Goal: Obtain resource: Obtain resource

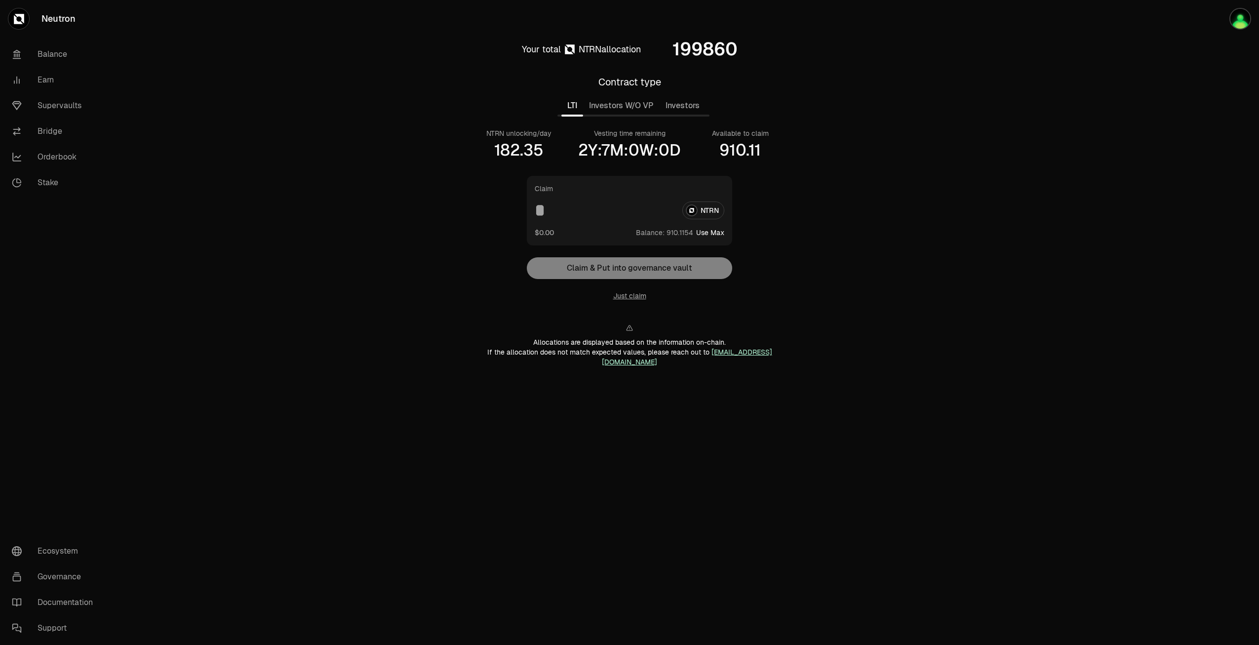
click at [871, 144] on main "Your total NTRN allocation 199860 Contract type LTI Investors W/O VP Investors …" at bounding box center [685, 215] width 1148 height 430
click at [708, 234] on button "Use Max" at bounding box center [710, 233] width 28 height 10
type input "**********"
click at [715, 234] on button "Using Max" at bounding box center [708, 233] width 34 height 10
click at [624, 291] on button "Just claim" at bounding box center [629, 296] width 33 height 10
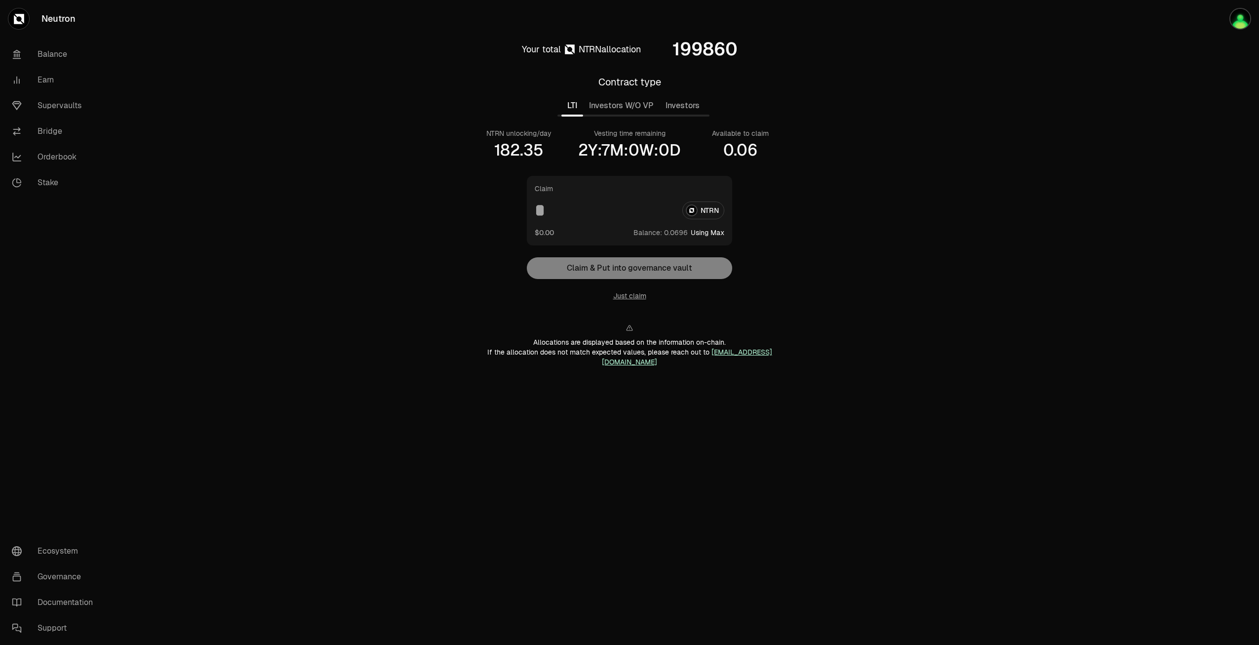
click at [1164, 51] on div at bounding box center [1203, 215] width 111 height 430
